Goal: Task Accomplishment & Management: Use online tool/utility

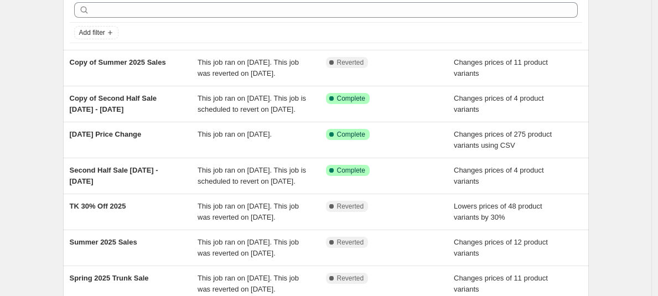
scroll to position [53, 0]
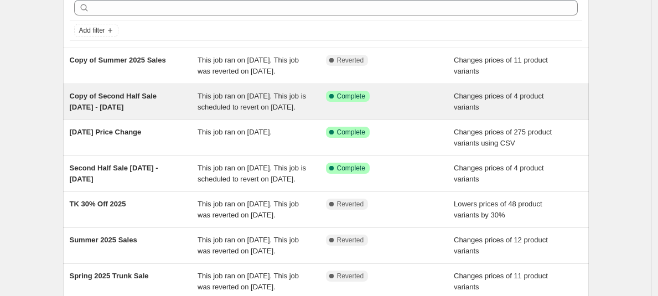
click at [273, 108] on span "This job ran on [DATE]. This job is scheduled to revert on [DATE]." at bounding box center [252, 101] width 108 height 19
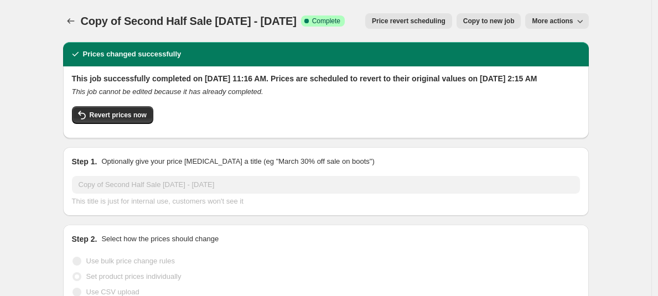
click at [557, 20] on span "More actions" at bounding box center [552, 21] width 41 height 9
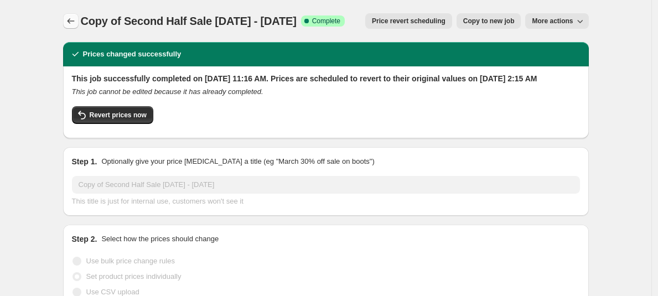
click at [70, 18] on icon "Price change jobs" at bounding box center [70, 20] width 11 height 11
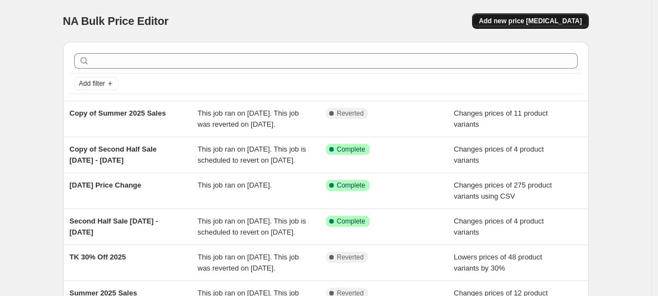
click at [569, 22] on span "Add new price [MEDICAL_DATA]" at bounding box center [530, 21] width 103 height 9
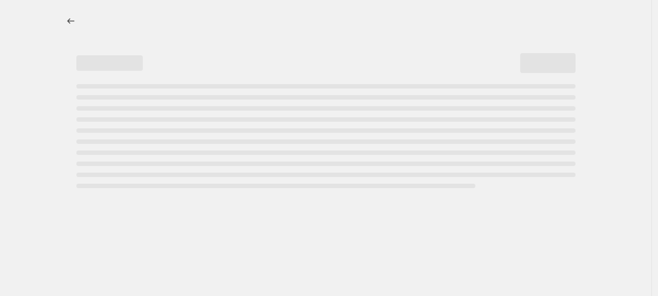
select select "percentage"
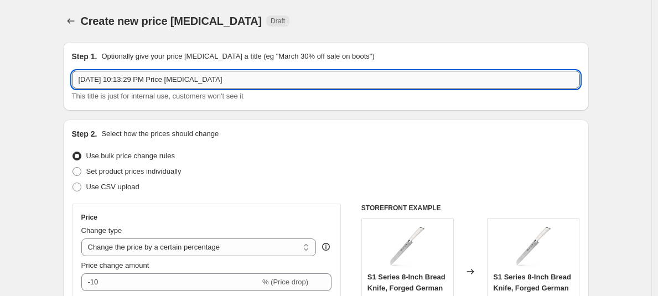
click at [160, 81] on input "[DATE] 10:13:29 PM Price [MEDICAL_DATA]" at bounding box center [326, 80] width 508 height 18
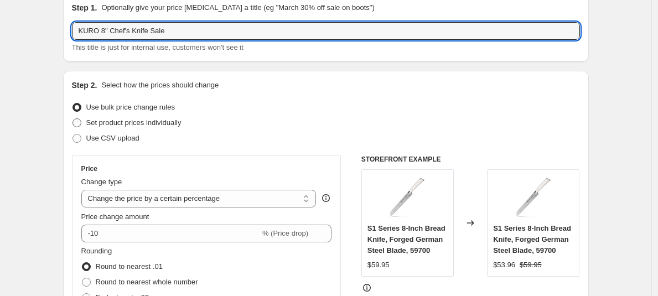
scroll to position [59, 0]
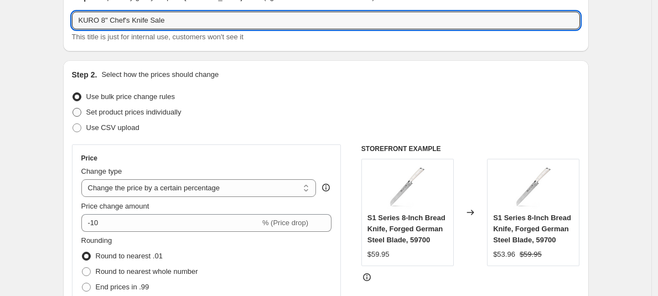
type input "KURO 8" Chef's Knife Sale"
click at [80, 113] on span at bounding box center [76, 112] width 9 height 9
click at [73, 108] on input "Set product prices individually" at bounding box center [72, 108] width 1 height 1
radio input "true"
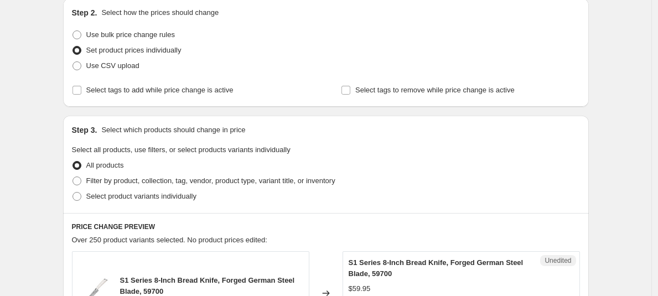
scroll to position [123, 0]
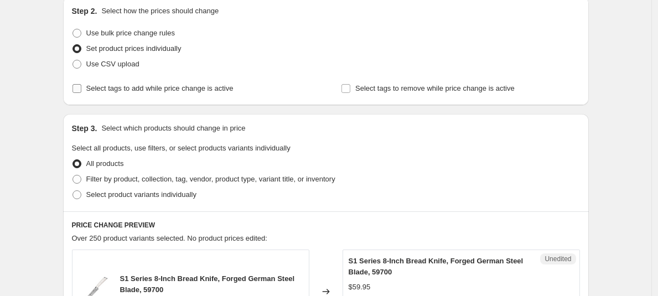
click at [80, 86] on input "Select tags to add while price change is active" at bounding box center [76, 88] width 9 height 9
checkbox input "true"
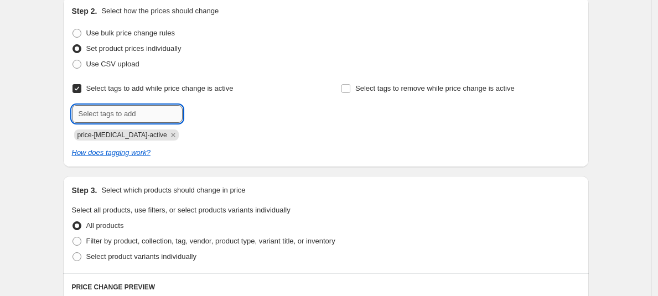
click at [115, 115] on input "text" at bounding box center [127, 114] width 111 height 18
type input "s"
click at [134, 116] on input "text" at bounding box center [127, 114] width 111 height 18
type input "sale"
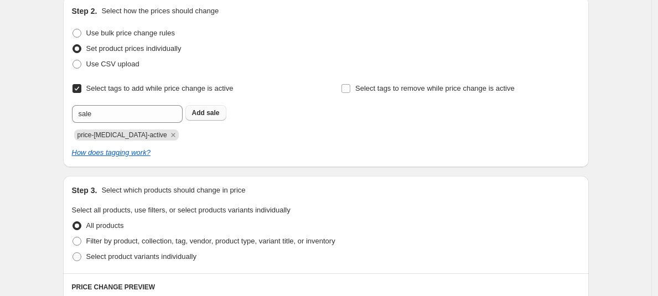
click at [211, 112] on span "sale" at bounding box center [212, 113] width 13 height 8
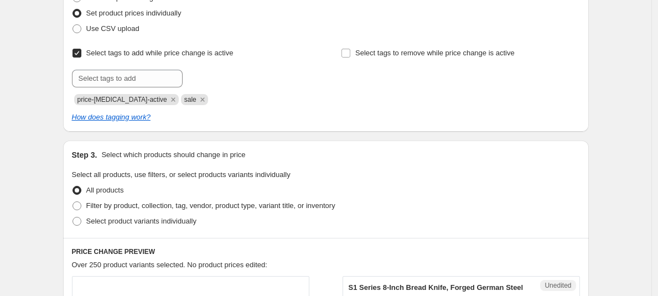
scroll to position [160, 0]
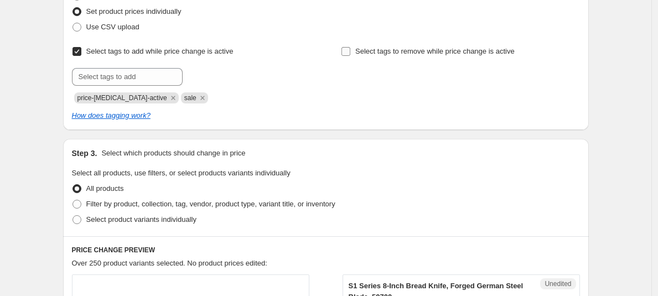
click at [347, 52] on input "Select tags to remove while price change is active" at bounding box center [345, 51] width 9 height 9
checkbox input "true"
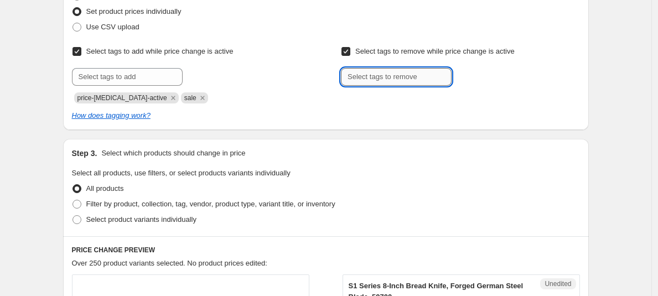
click at [359, 74] on input "text" at bounding box center [396, 77] width 111 height 18
type input "a"
type input "full"
click at [479, 81] on button "Add full" at bounding box center [473, 75] width 38 height 15
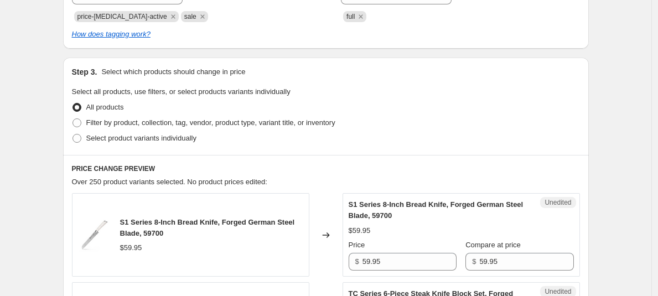
scroll to position [244, 0]
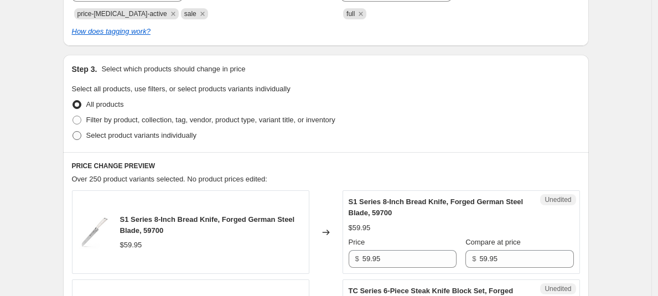
click at [81, 133] on span at bounding box center [76, 135] width 9 height 9
click at [73, 132] on input "Select product variants individually" at bounding box center [72, 131] width 1 height 1
radio input "true"
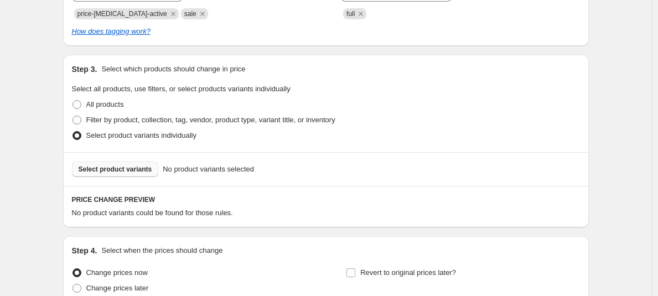
click at [93, 173] on span "Select product variants" at bounding box center [116, 169] width 74 height 9
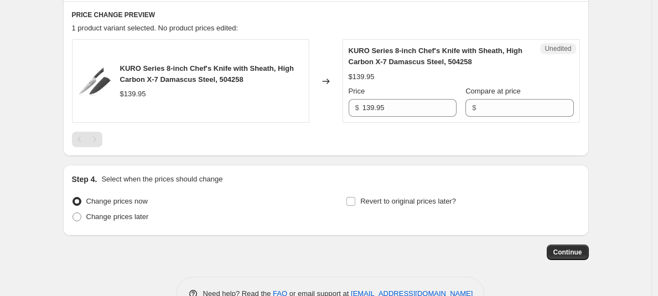
scroll to position [444, 0]
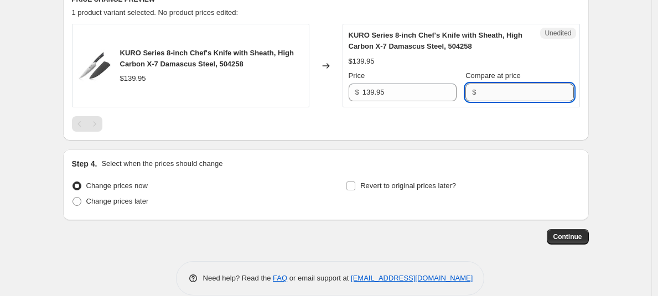
click at [533, 90] on input "Compare at price" at bounding box center [526, 93] width 94 height 18
type input "139.95"
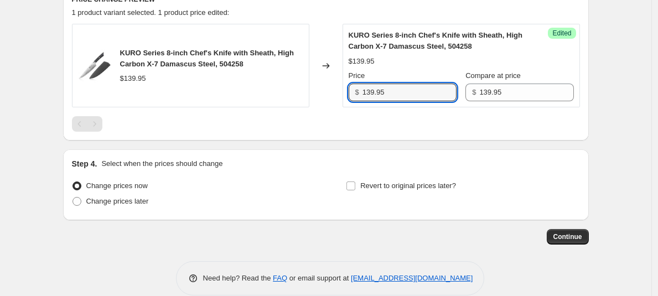
drag, startPoint x: 414, startPoint y: 93, endPoint x: 281, endPoint y: 84, distance: 133.1
click at [281, 85] on div "KURO Series 8-inch Chef's Knife with Sheath, High Carbon X-7 Damascus Steel, 50…" at bounding box center [326, 66] width 508 height 84
type input "99.95"
click at [352, 184] on input "Revert to original prices later?" at bounding box center [350, 185] width 9 height 9
checkbox input "true"
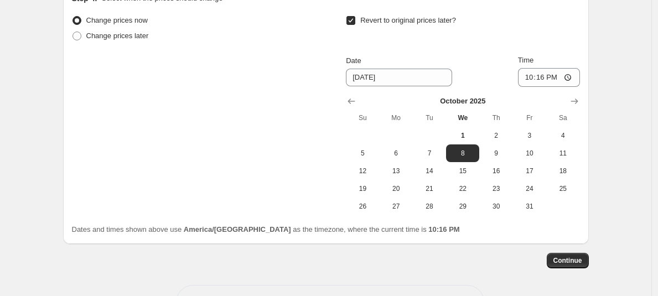
scroll to position [611, 0]
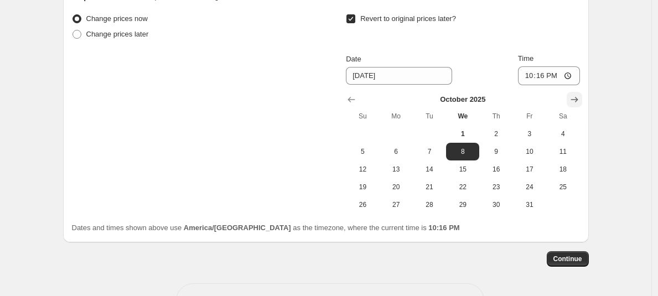
click at [579, 97] on icon "Show next month, November 2025" at bounding box center [574, 99] width 11 height 11
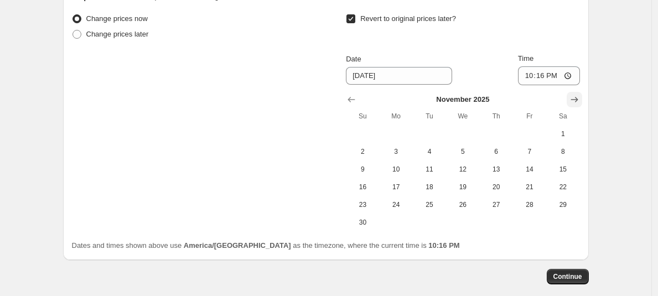
click at [579, 97] on icon "Show next month, December 2025" at bounding box center [574, 99] width 11 height 11
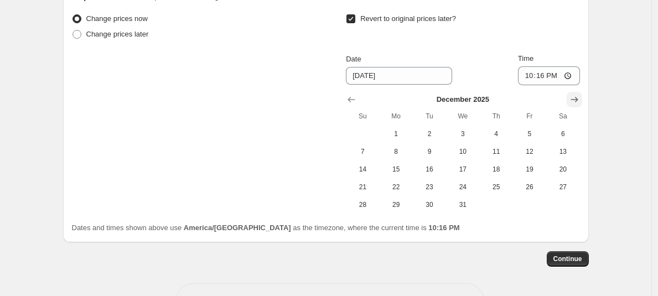
click at [579, 97] on icon "Show next month, January 2026" at bounding box center [574, 99] width 11 height 11
click at [510, 126] on button "1" at bounding box center [495, 134] width 33 height 18
type input "[DATE]"
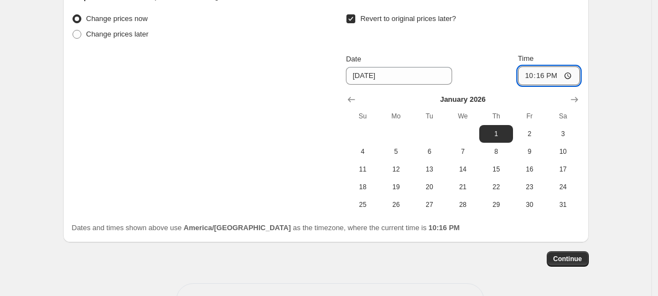
click at [526, 75] on input "22:16" at bounding box center [549, 75] width 62 height 19
type input "03:16"
click at [567, 255] on span "Continue" at bounding box center [567, 258] width 29 height 9
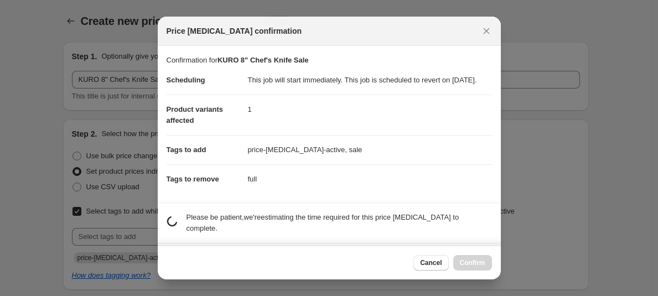
scroll to position [0, 0]
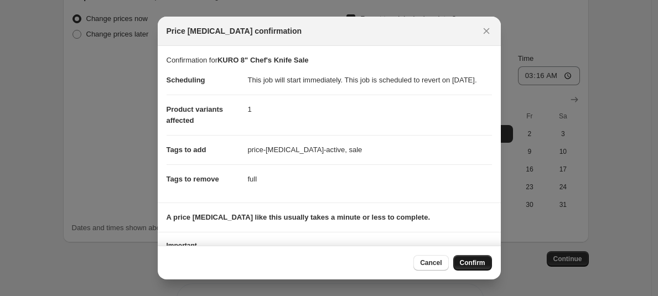
click at [469, 267] on button "Confirm" at bounding box center [472, 262] width 39 height 15
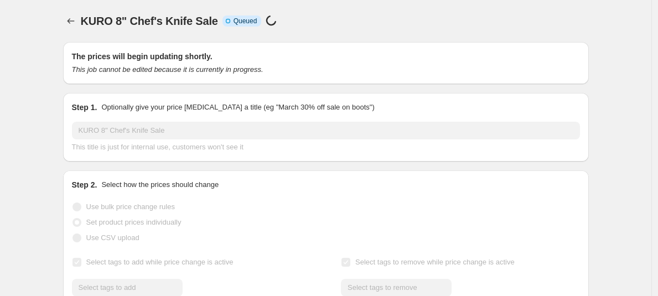
scroll to position [611, 0]
